Goal: Ask a question: Seek information or help from site administrators or community

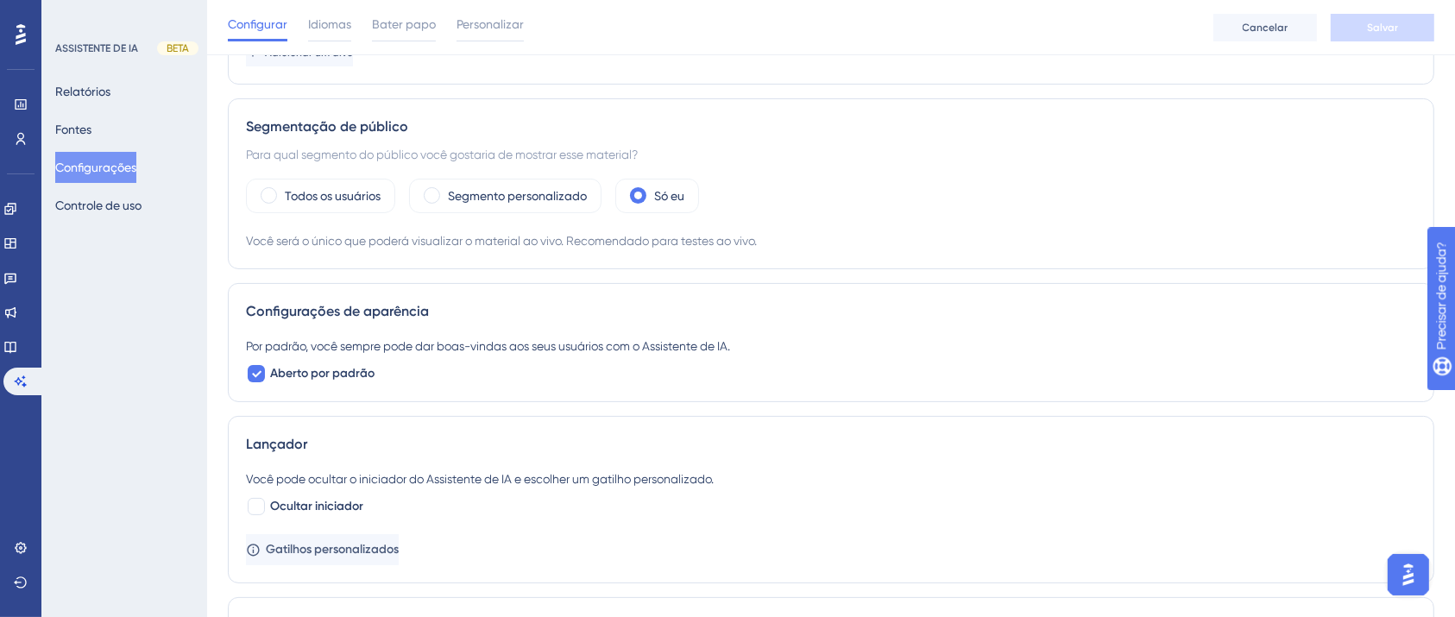
scroll to position [177, 17]
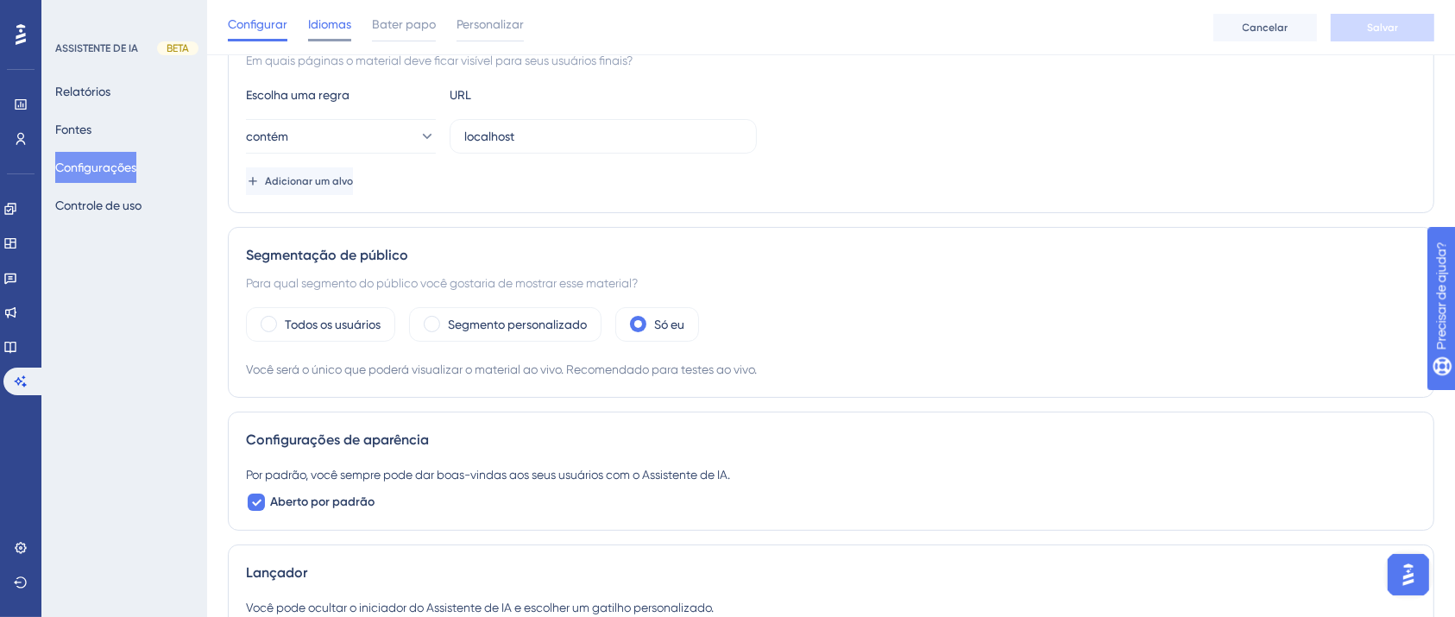
click at [318, 22] on font "Idiomas" at bounding box center [329, 24] width 43 height 14
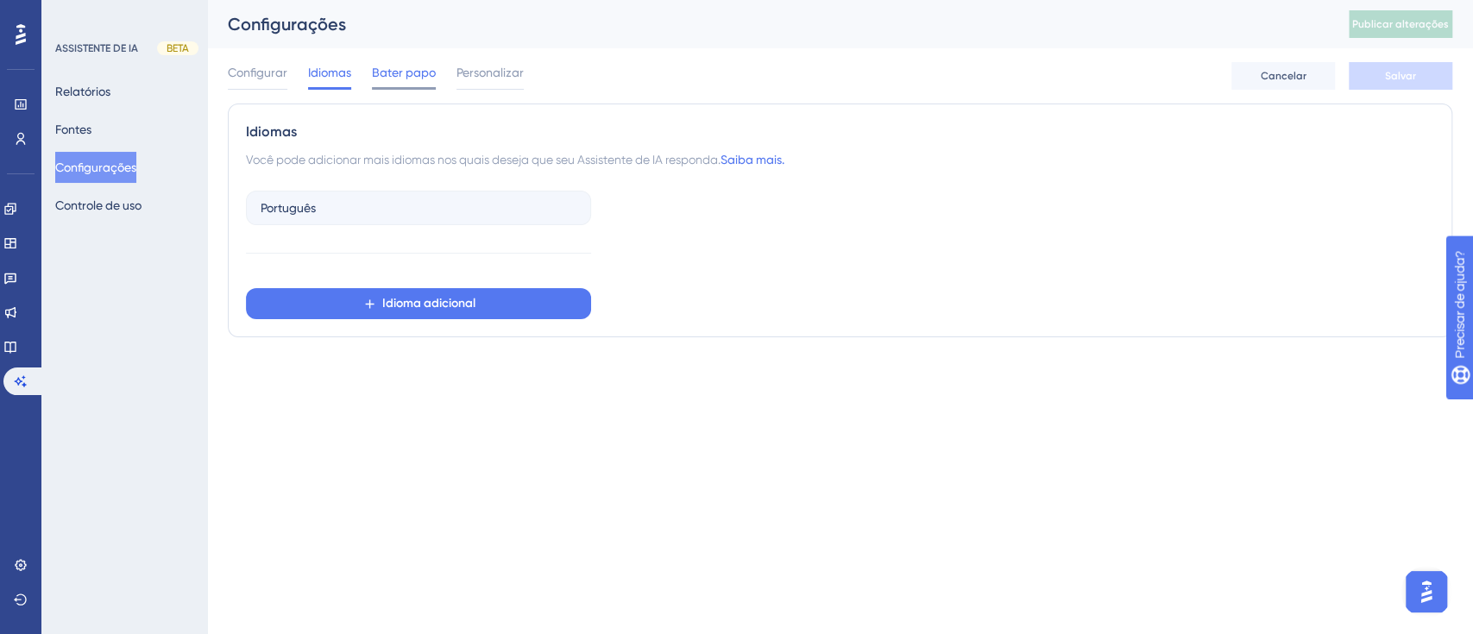
click at [394, 64] on span "Bater papo" at bounding box center [404, 72] width 64 height 21
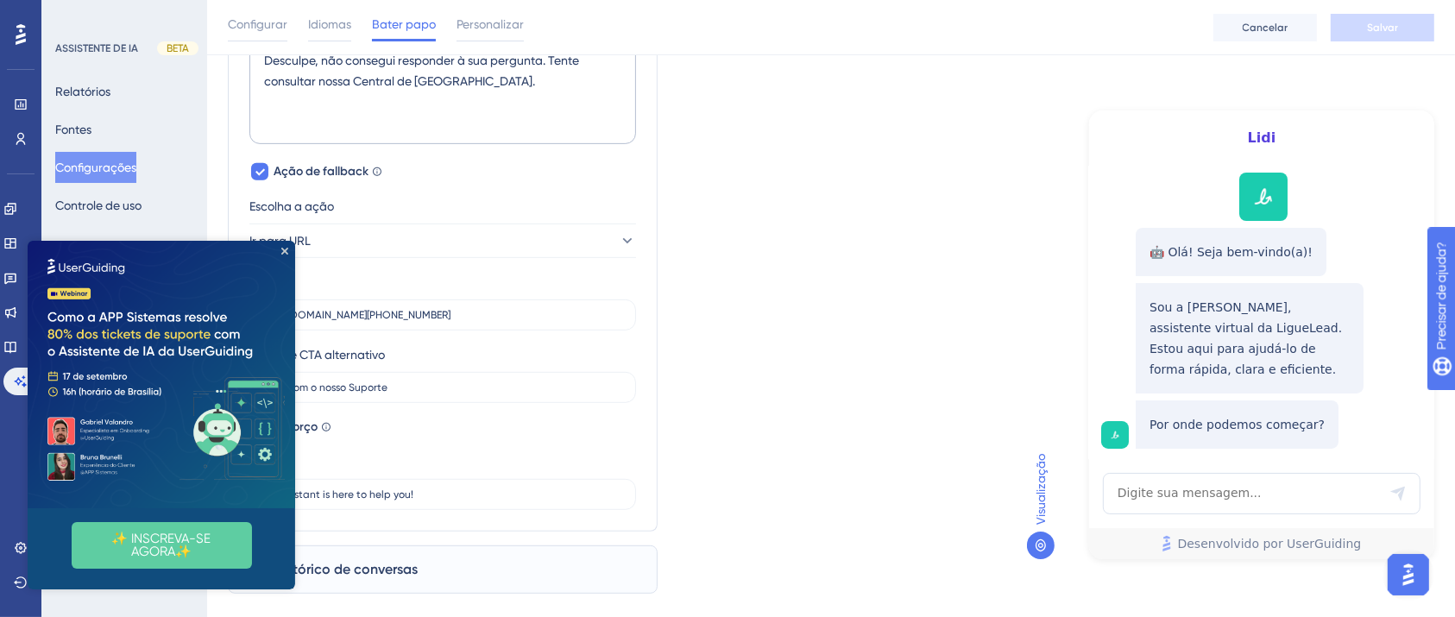
scroll to position [787, 17]
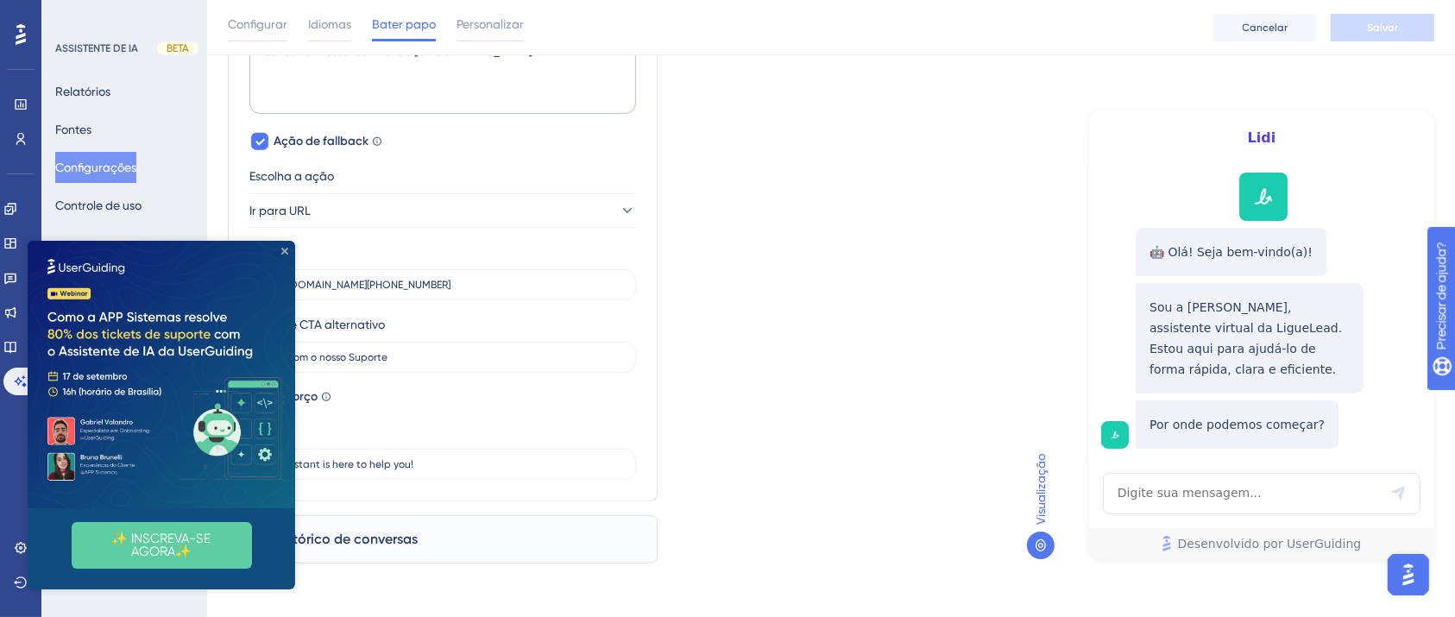
click at [285, 252] on icon "Fechar visualização" at bounding box center [284, 250] width 7 height 7
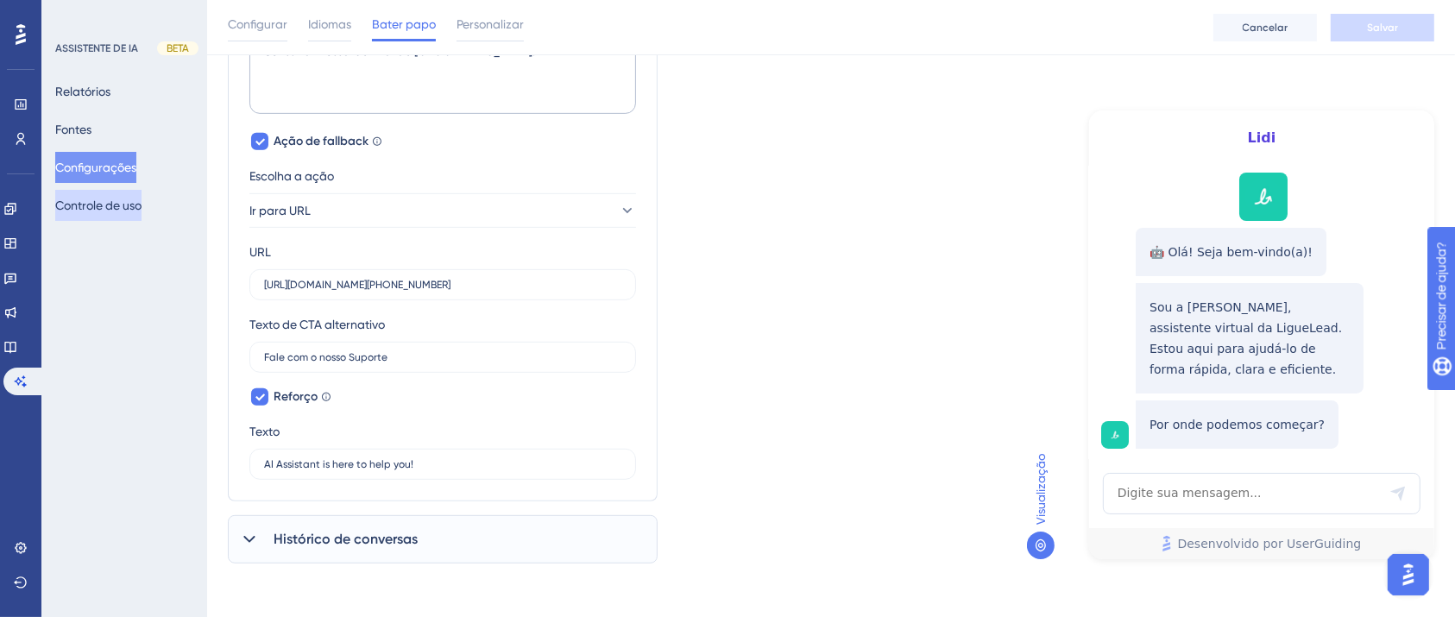
click at [137, 212] on font "Controle de uso" at bounding box center [98, 205] width 86 height 21
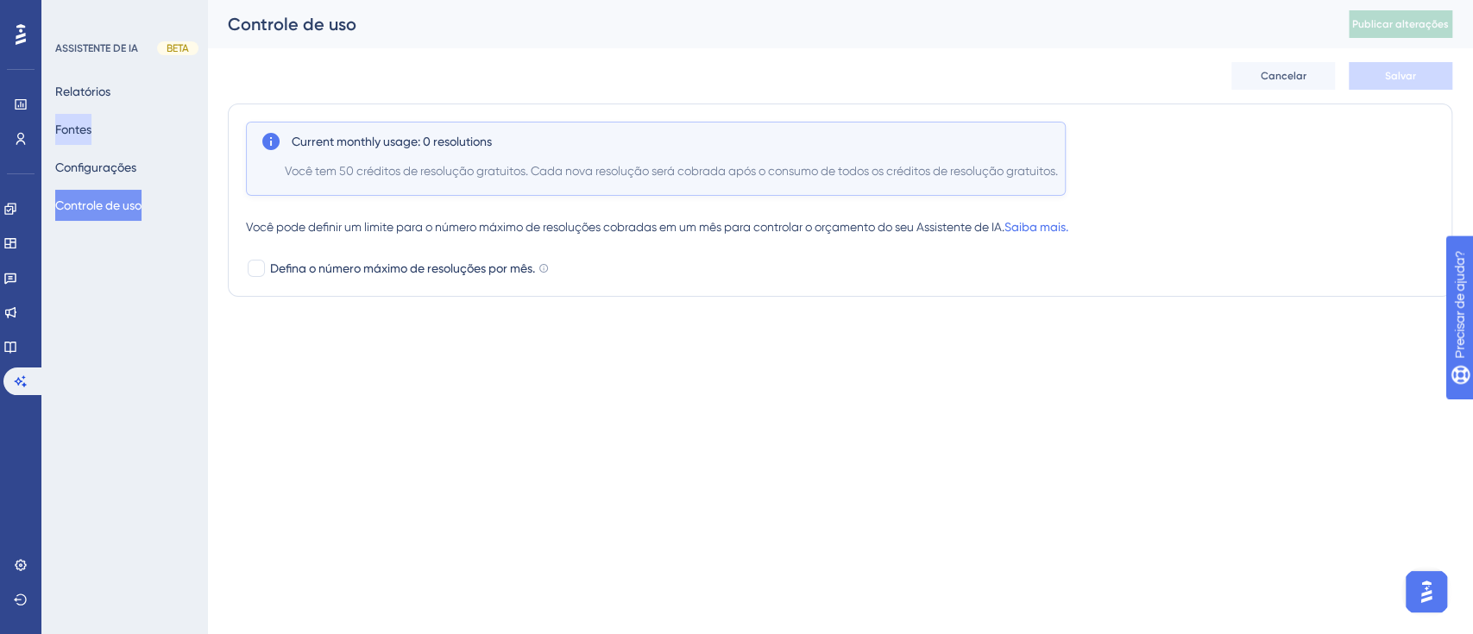
click at [91, 129] on button "Fontes" at bounding box center [73, 129] width 36 height 31
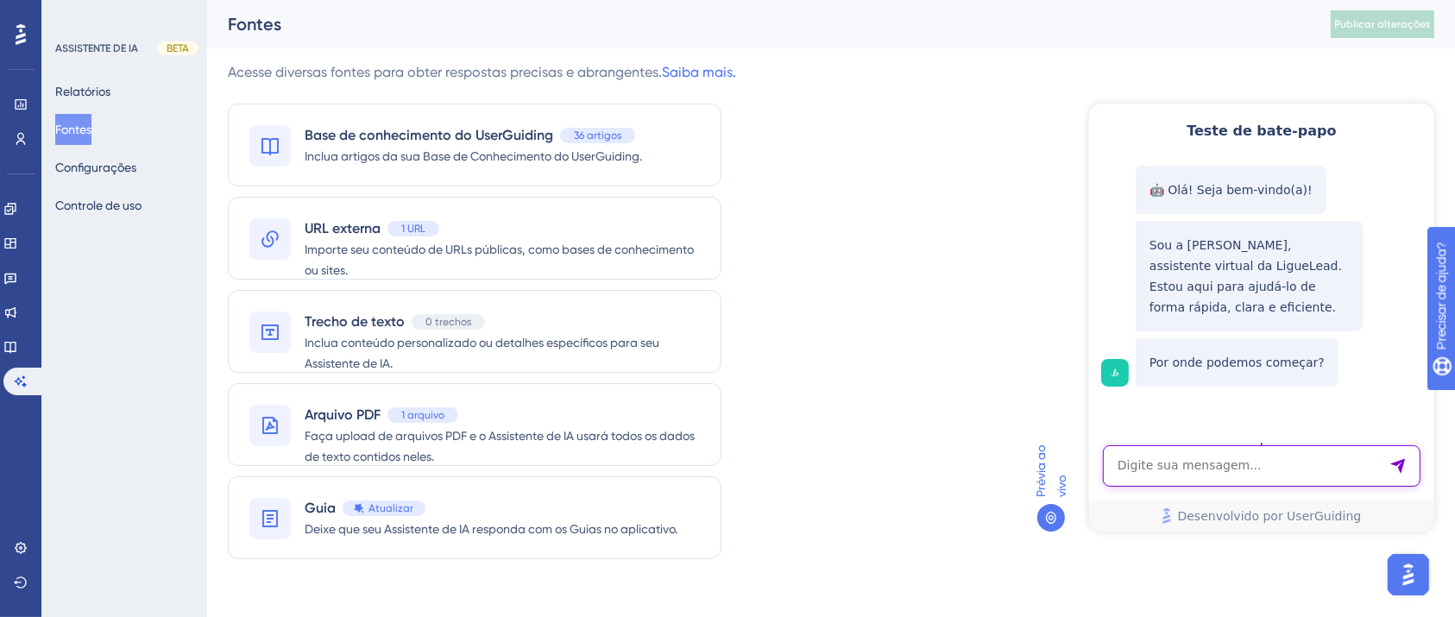
click at [1209, 469] on textarea "Entrada de texto do assistente de IA" at bounding box center [1261, 464] width 318 height 41
type textarea "queria tirar dúvidas sobre meus envios"
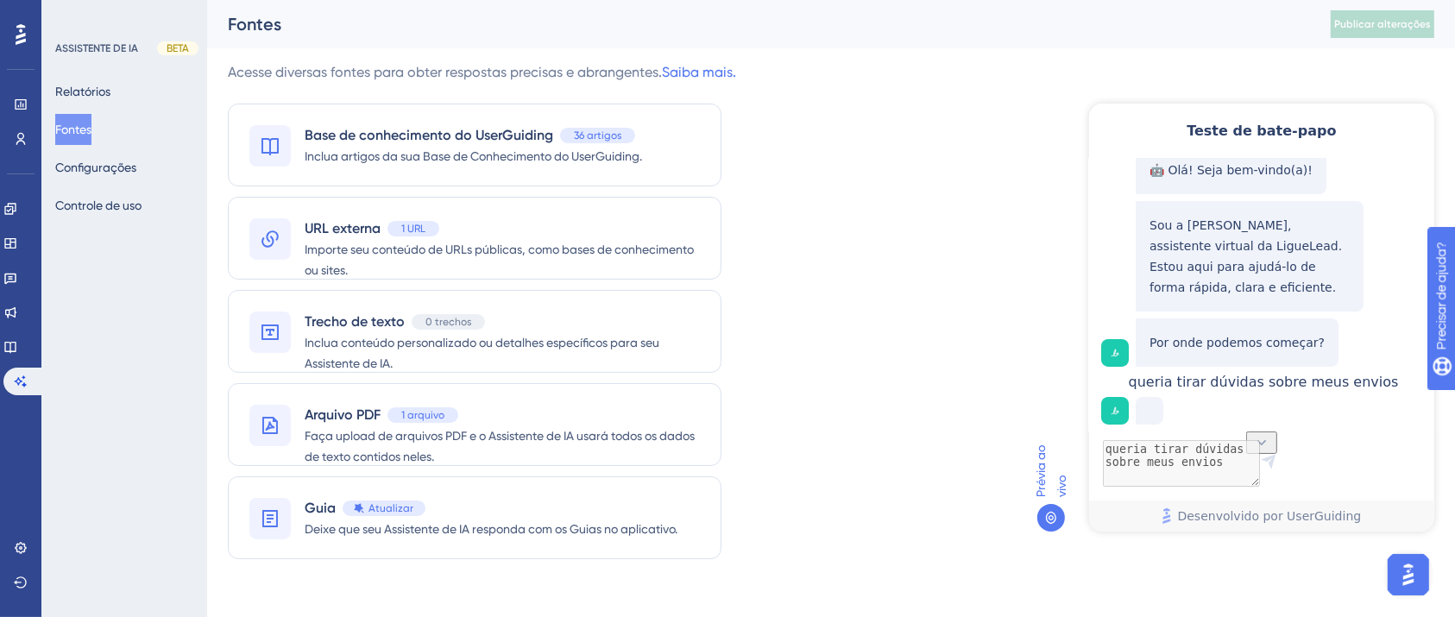
scroll to position [76, 0]
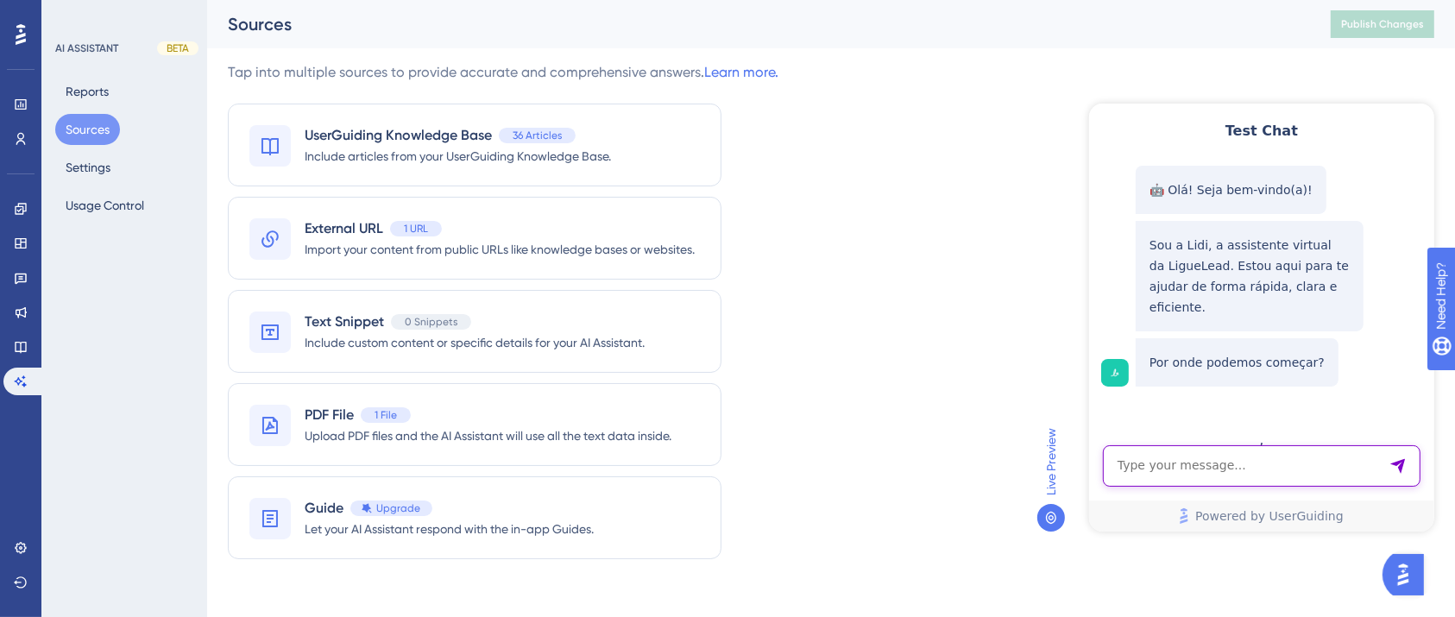
click at [1276, 451] on textarea "AI Assistant Text Input" at bounding box center [1261, 464] width 318 height 41
type textarea "como você pode me ajudar?"
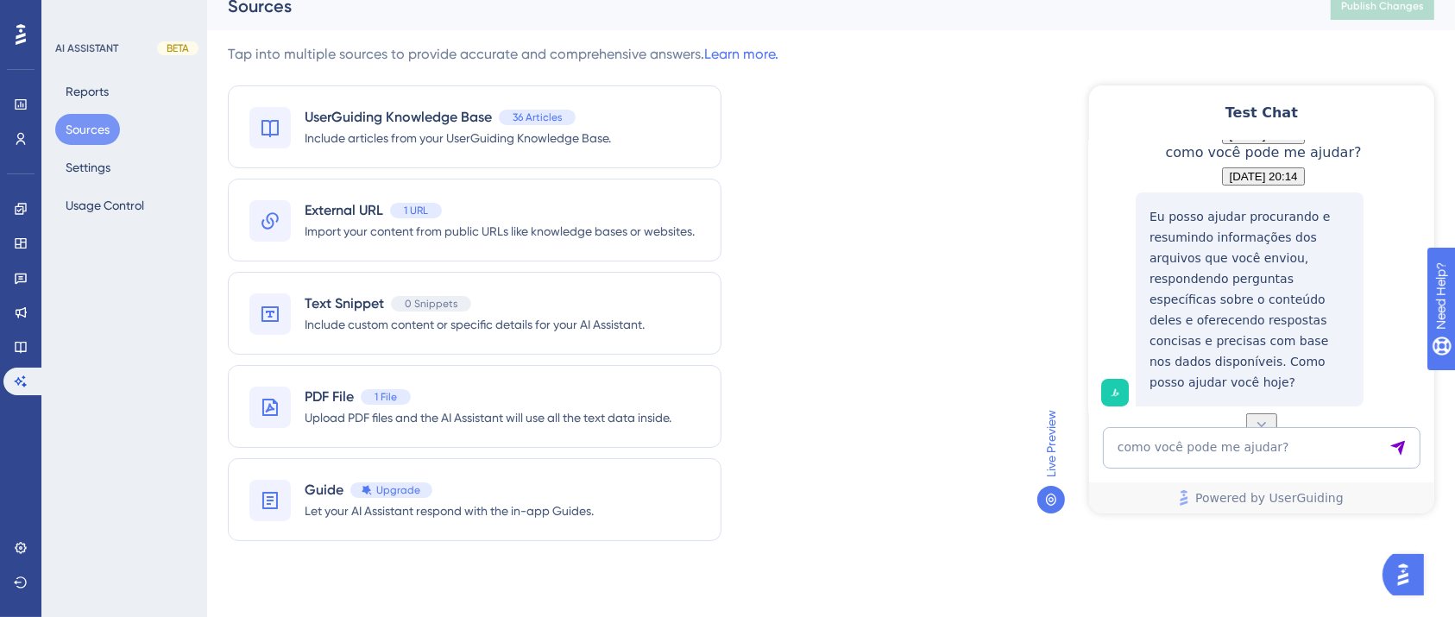
scroll to position [255, 0]
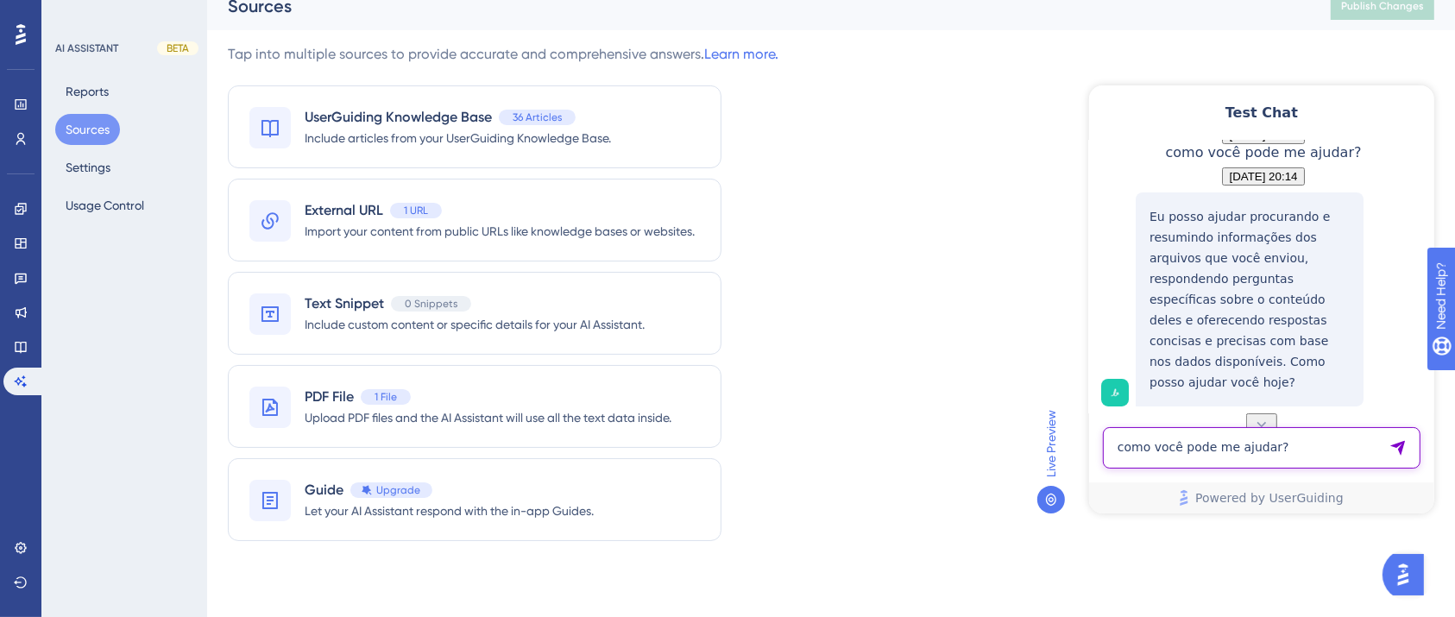
click at [1177, 440] on textarea "como você pode me ajudar?" at bounding box center [1261, 446] width 318 height 41
type textarea "q"
type textarea "tenho dúvidas sobre sms flash"
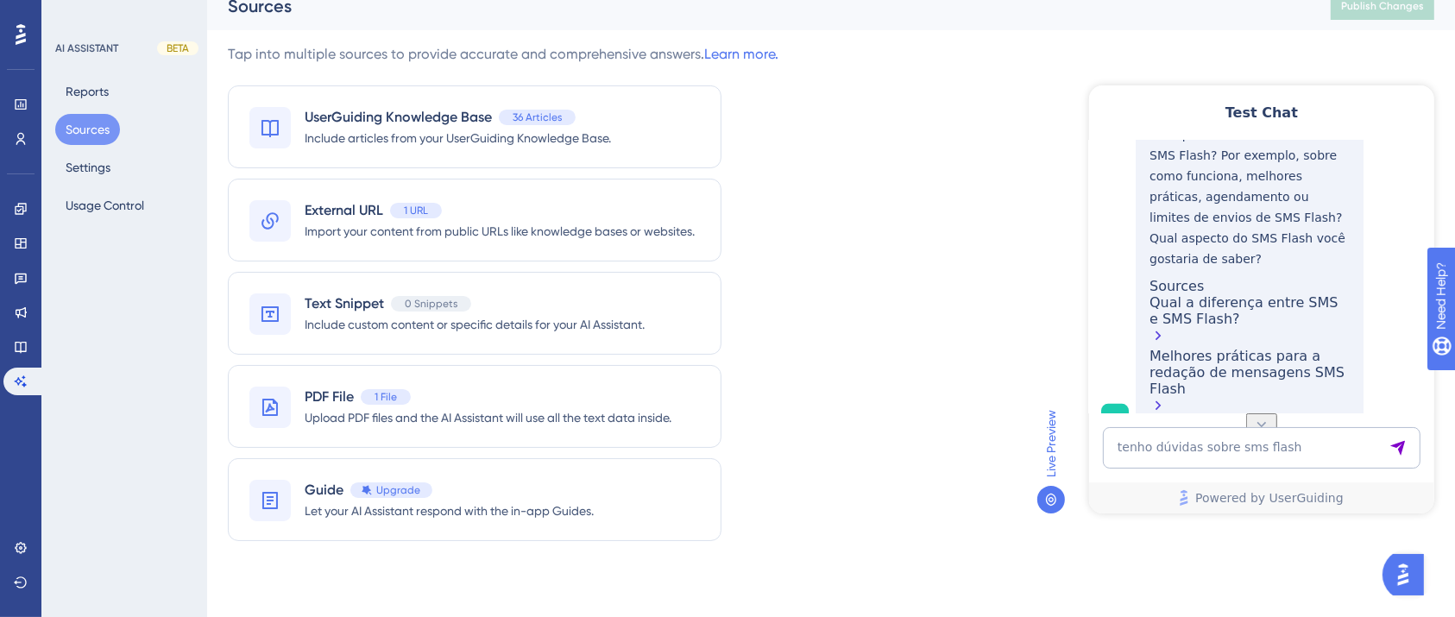
scroll to position [715, 0]
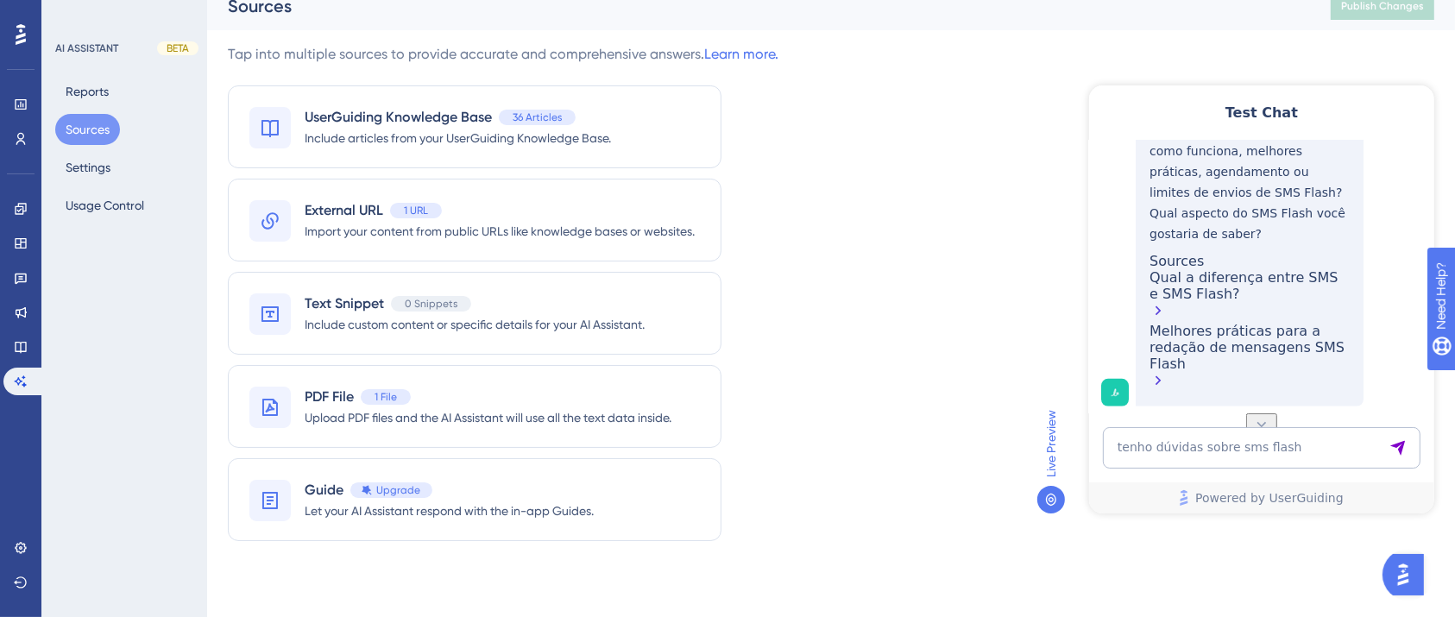
click at [1219, 360] on div "Melhores práticas para a redação de mensagens SMS Flash" at bounding box center [1248, 357] width 200 height 70
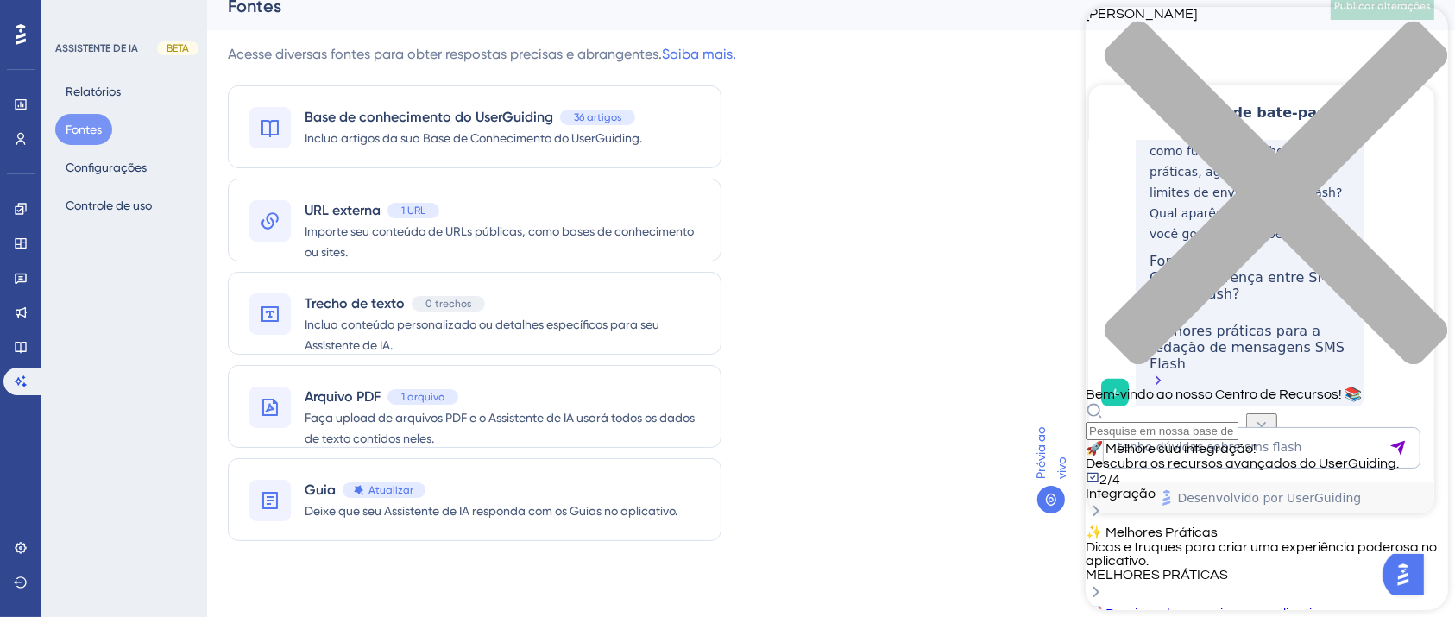
click at [1347, 440] on div "🚀 Melhore sua integração! Descubra os recursos avançados do UserGuiding. 2/4 In…" at bounding box center [1266, 482] width 362 height 84
click at [1105, 500] on icon at bounding box center [1095, 510] width 21 height 21
click at [1154, 487] on font "Integração" at bounding box center [1120, 494] width 70 height 14
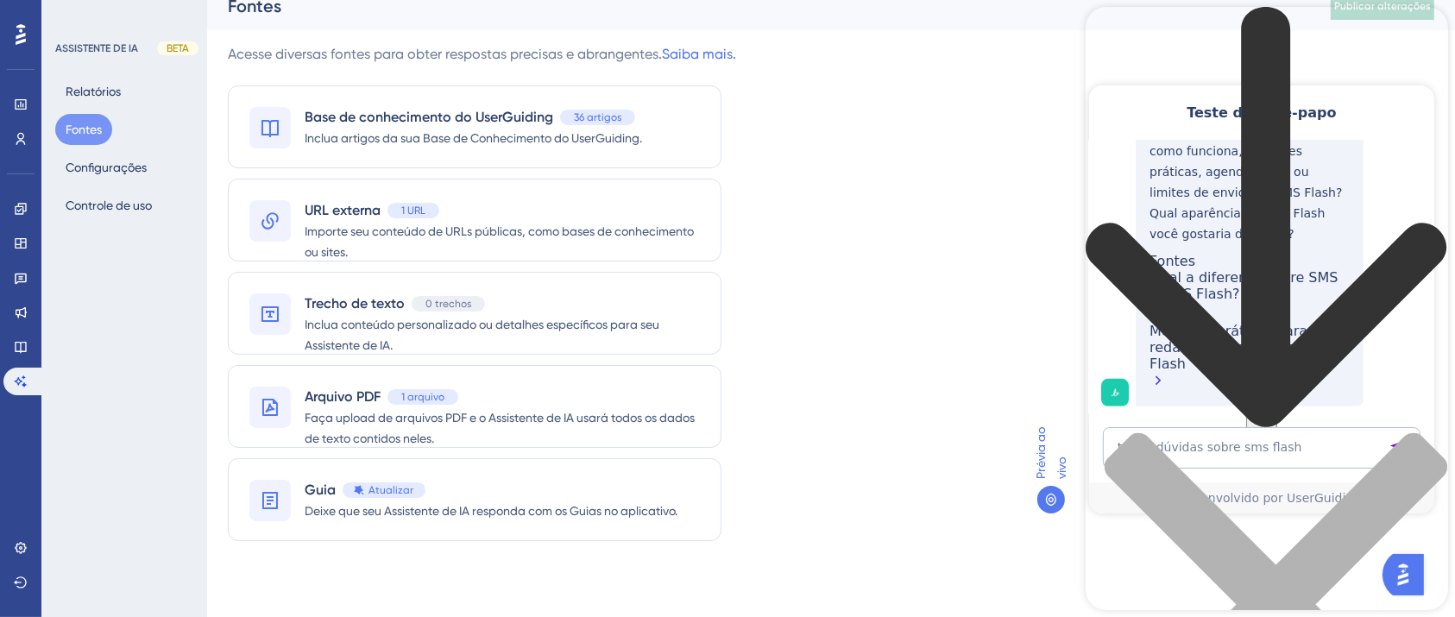
click at [1116, 31] on icon "back to header" at bounding box center [1266, 218] width 362 height 423
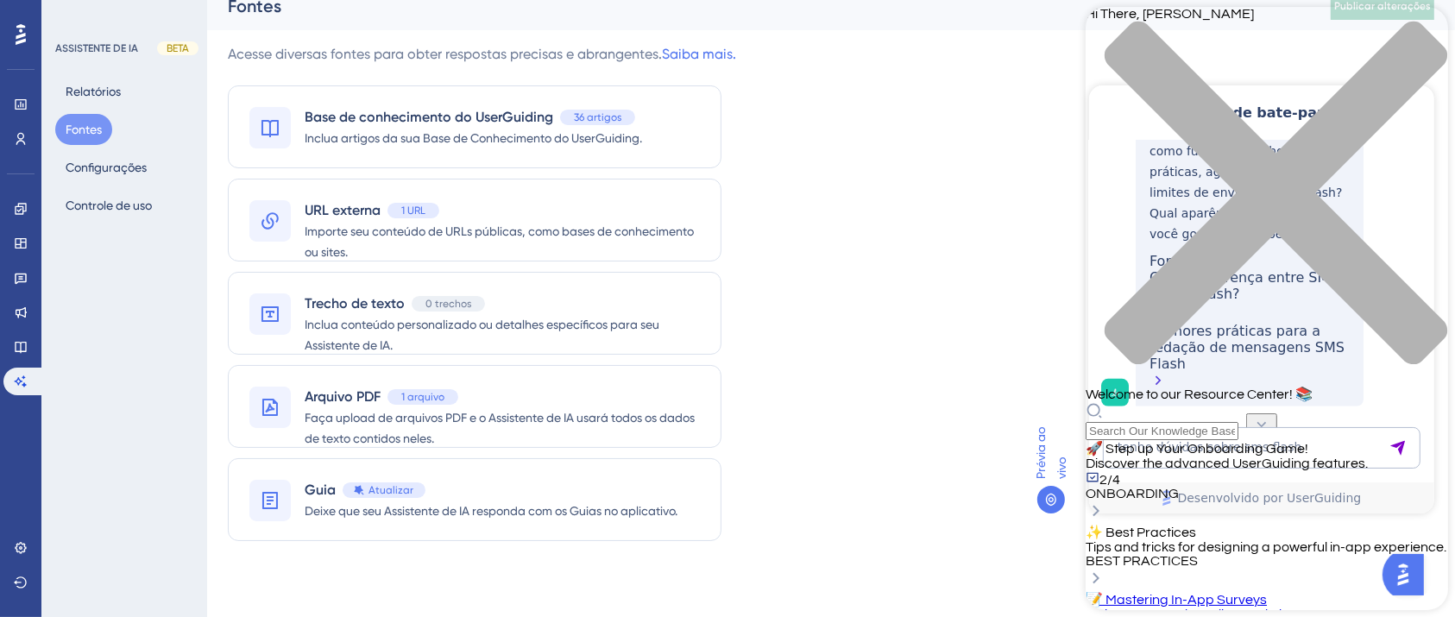
scroll to position [538, 0]
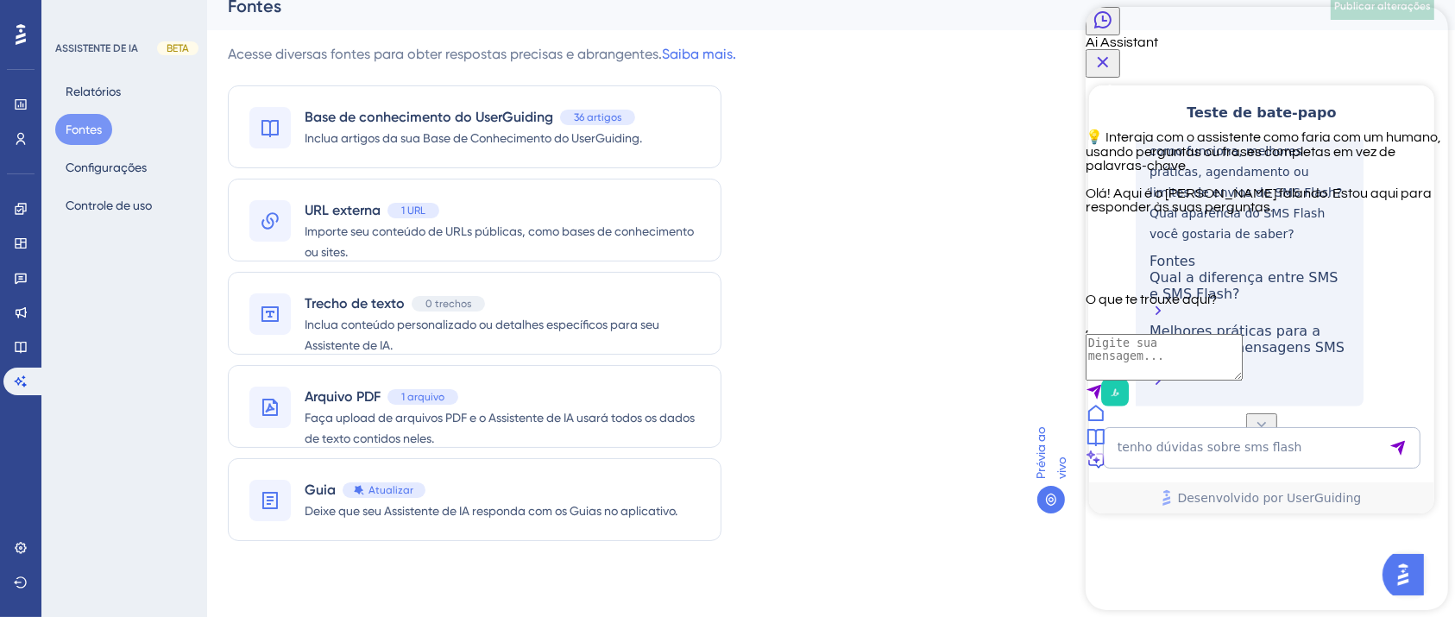
click at [1242, 380] on textarea "AI Assistant Text Input" at bounding box center [1163, 357] width 157 height 47
type textarea "preciso de ajuda para montar o meu proprio assistente de IA"
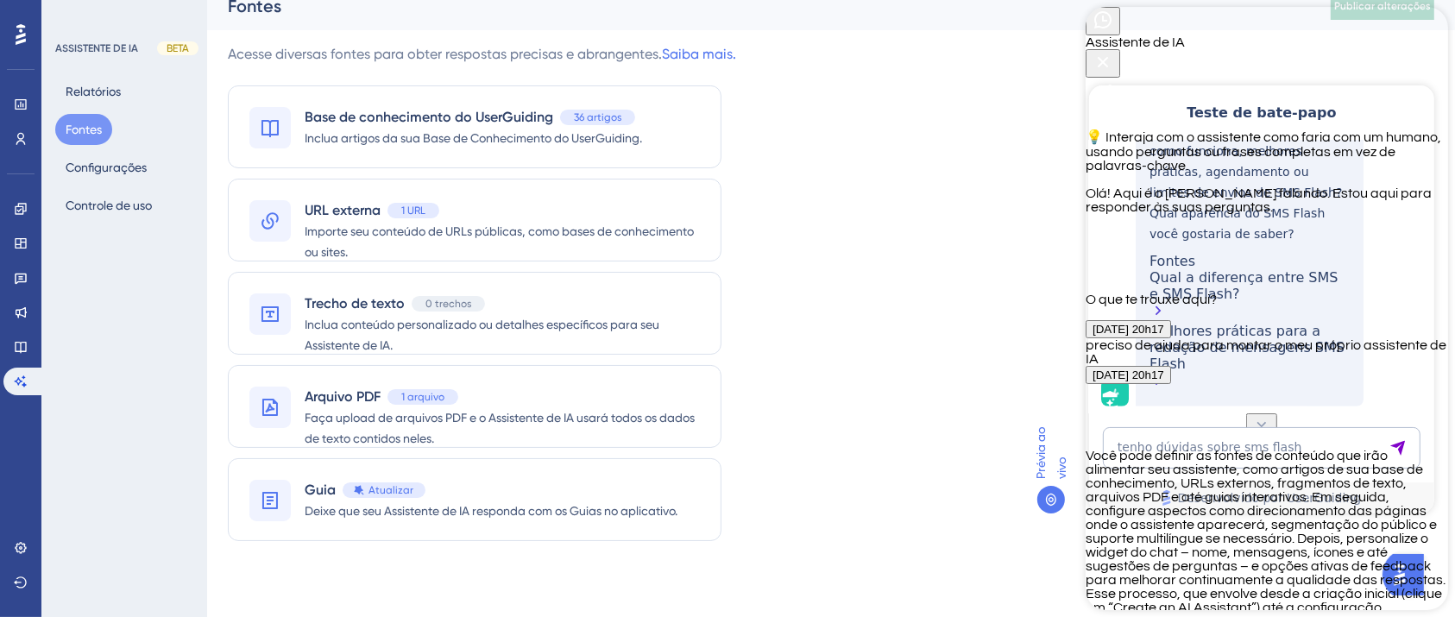
scroll to position [520, 0]
type textarea "é possível treinar o meu assistente de IA para definir alguns direcionamentos?"
